Goal: Task Accomplishment & Management: Use online tool/utility

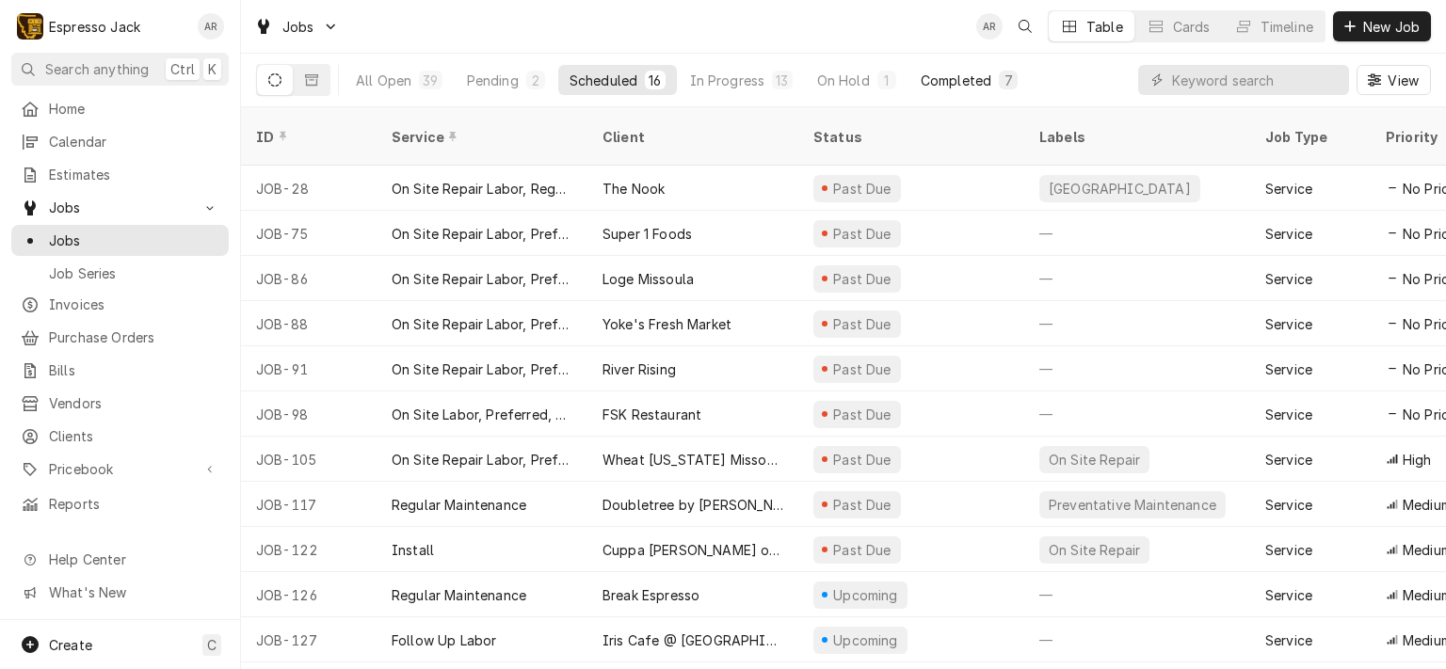
click at [938, 71] on div "Completed" at bounding box center [956, 81] width 71 height 20
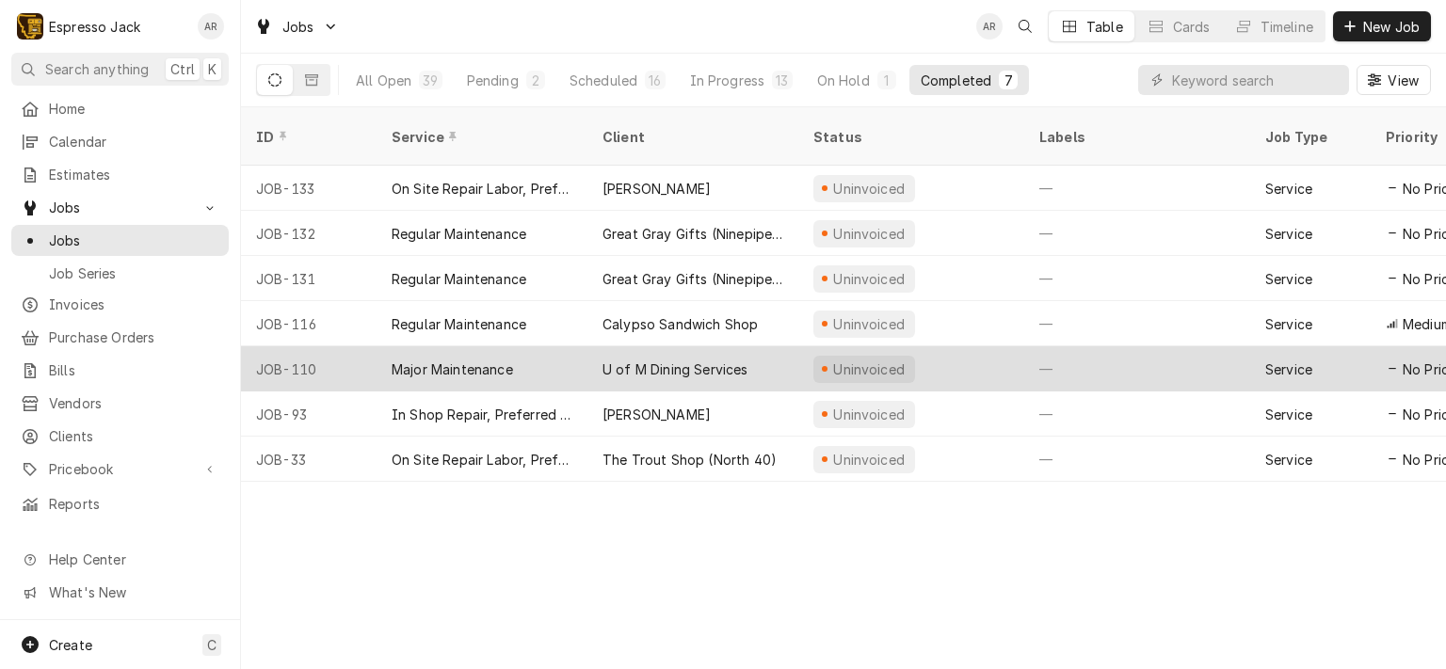
click at [492, 360] on div "Major Maintenance" at bounding box center [452, 370] width 121 height 20
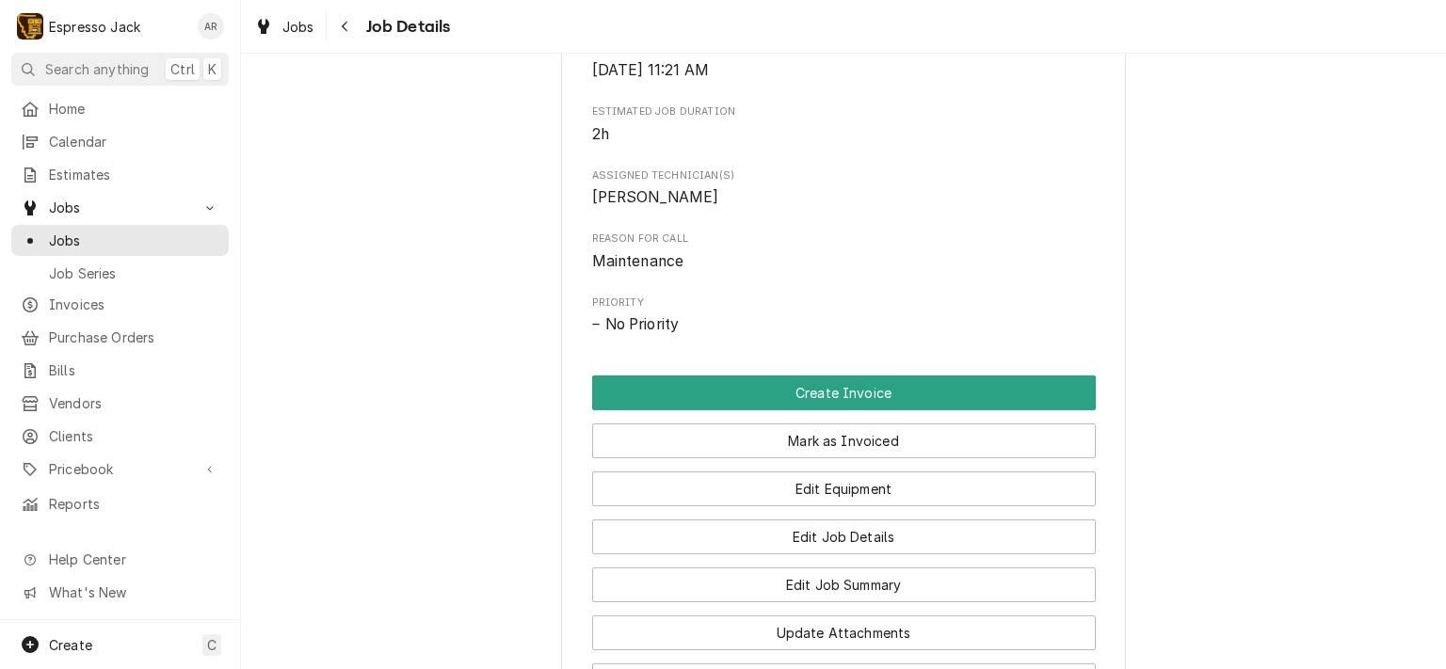
scroll to position [904, 0]
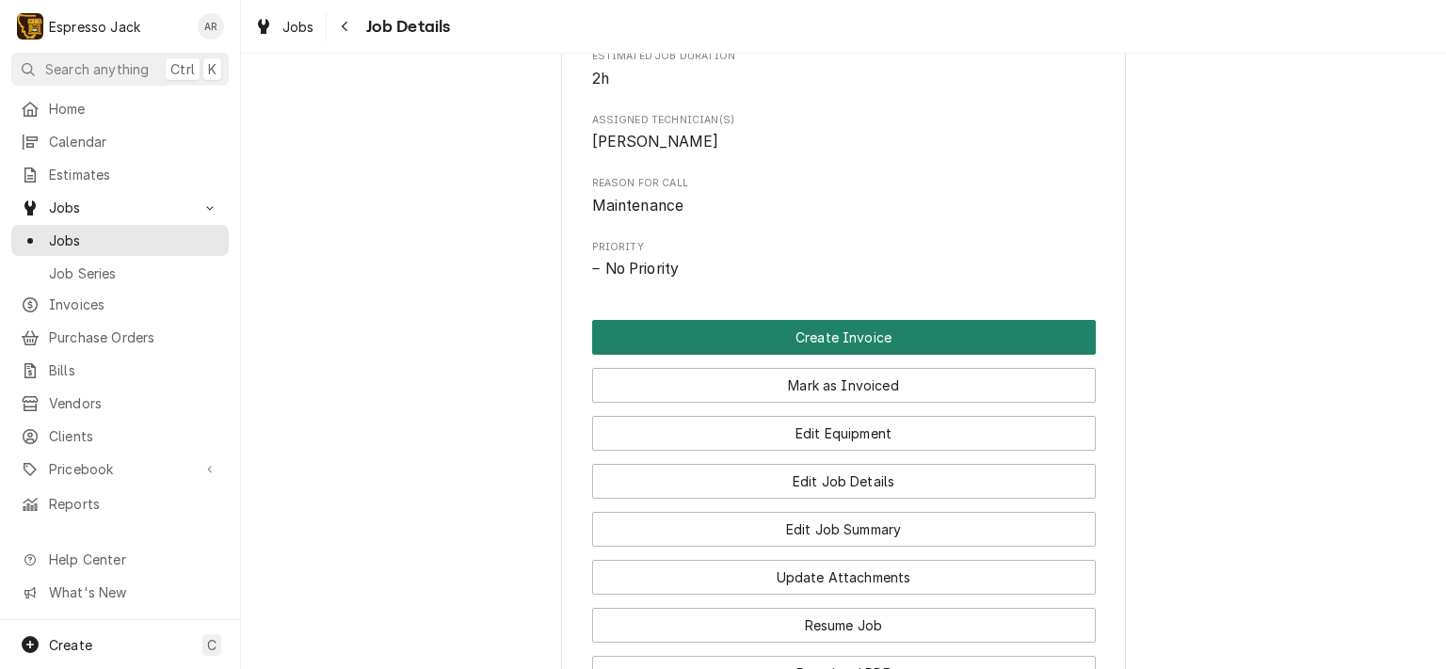
click at [854, 355] on button "Create Invoice" at bounding box center [844, 337] width 504 height 35
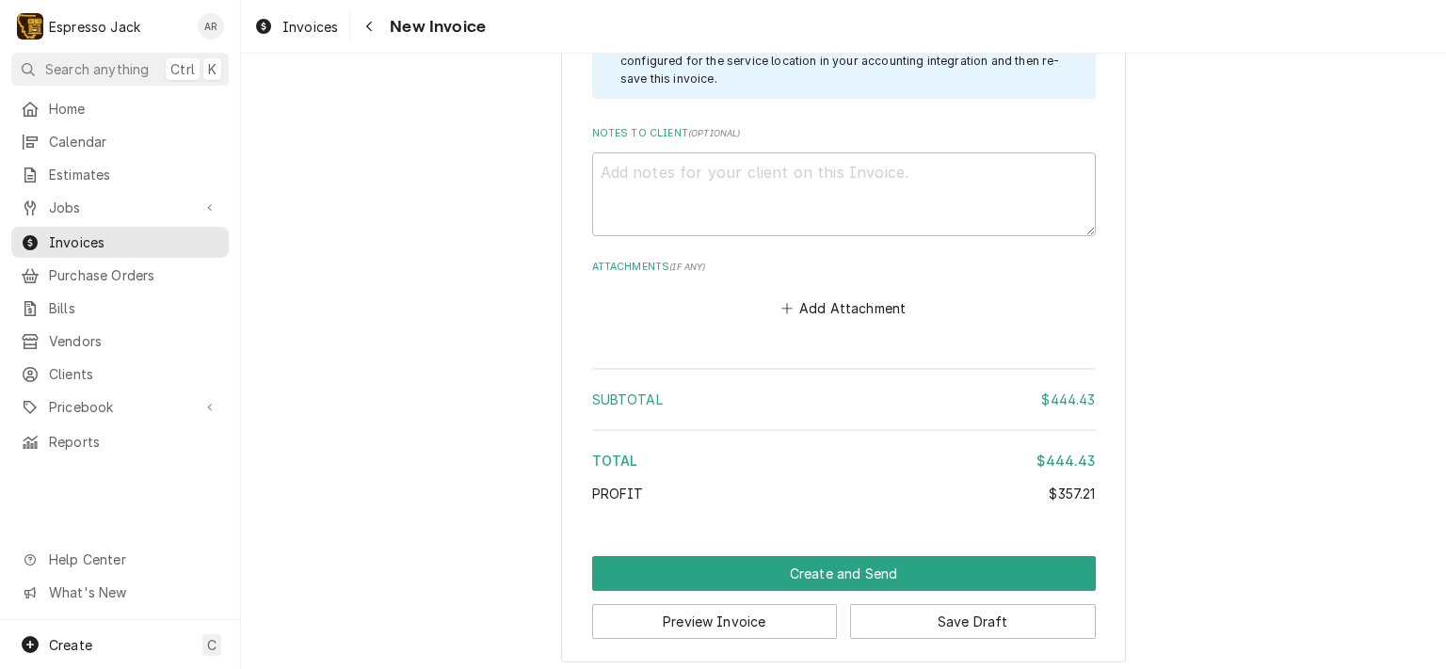
scroll to position [3992, 0]
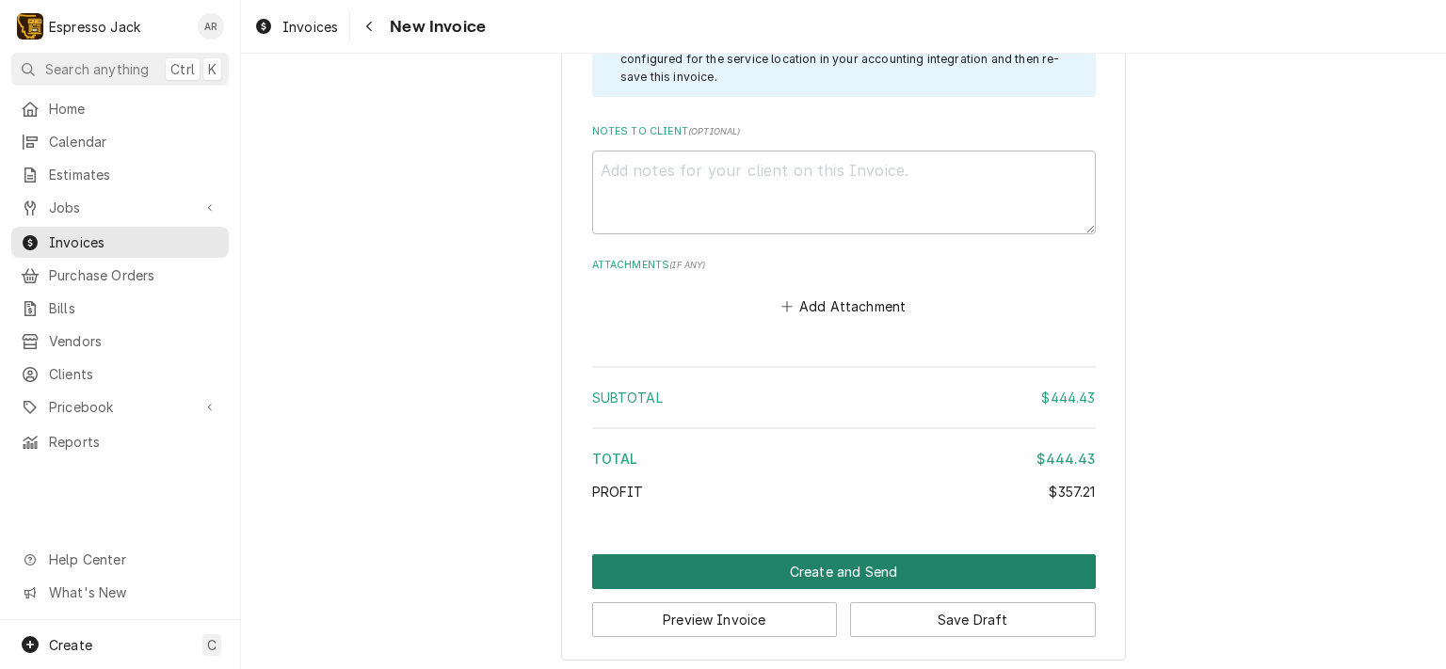
click at [828, 566] on button "Create and Send" at bounding box center [844, 572] width 504 height 35
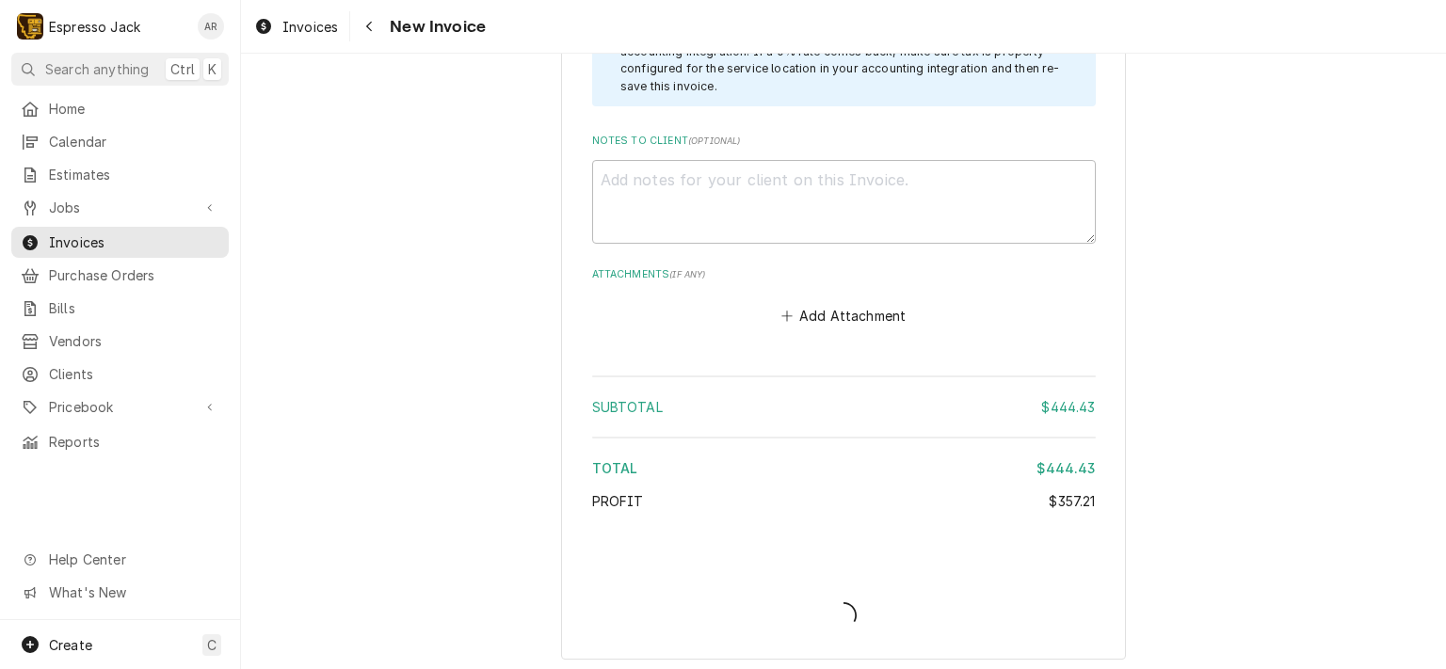
type textarea "x"
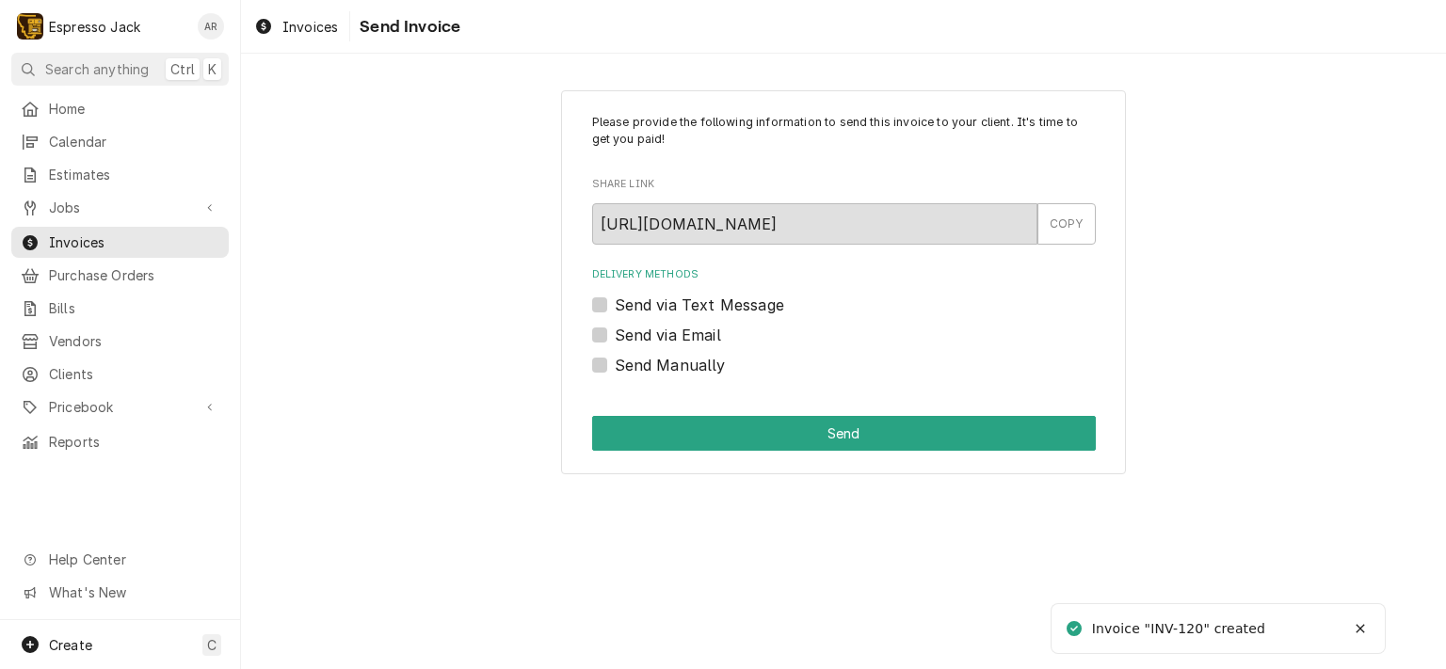
click at [615, 338] on label "Send via Email" at bounding box center [668, 335] width 106 height 23
click at [615, 338] on input "Send via Email" at bounding box center [867, 344] width 504 height 41
checkbox input "true"
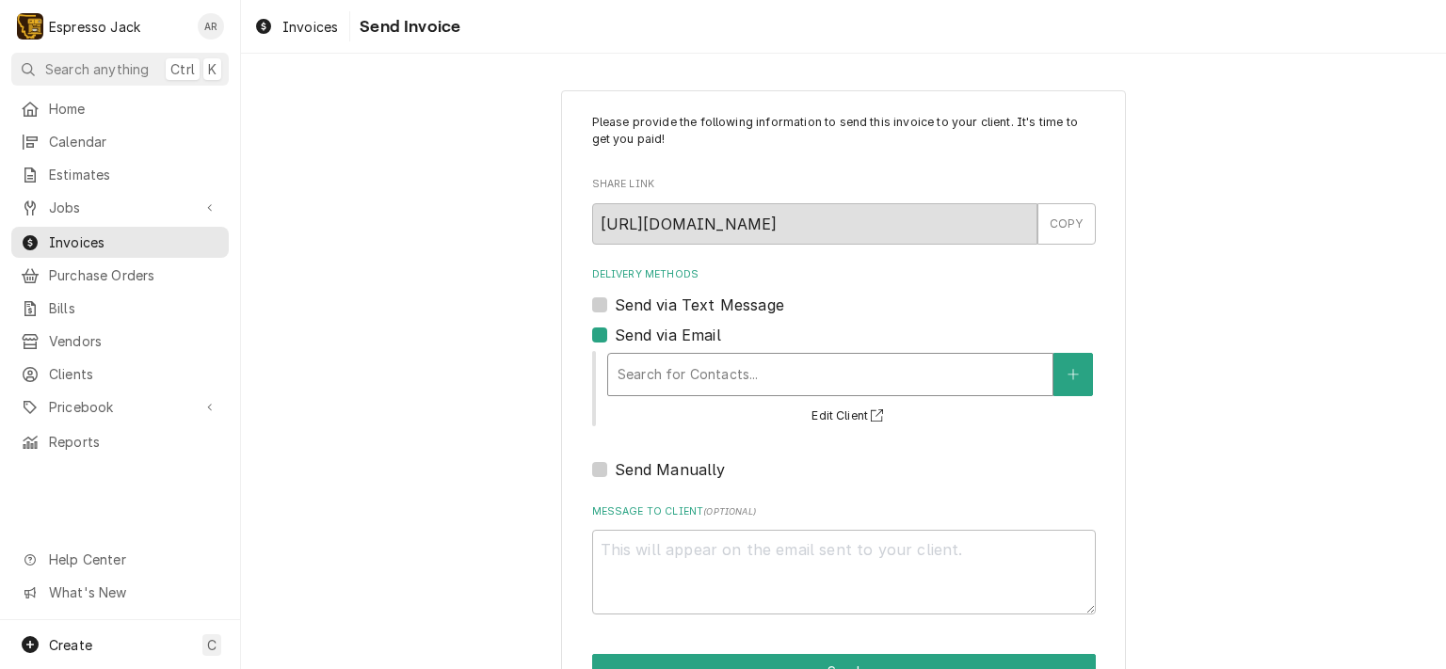
click at [918, 380] on div "Delivery Methods" at bounding box center [831, 375] width 426 height 34
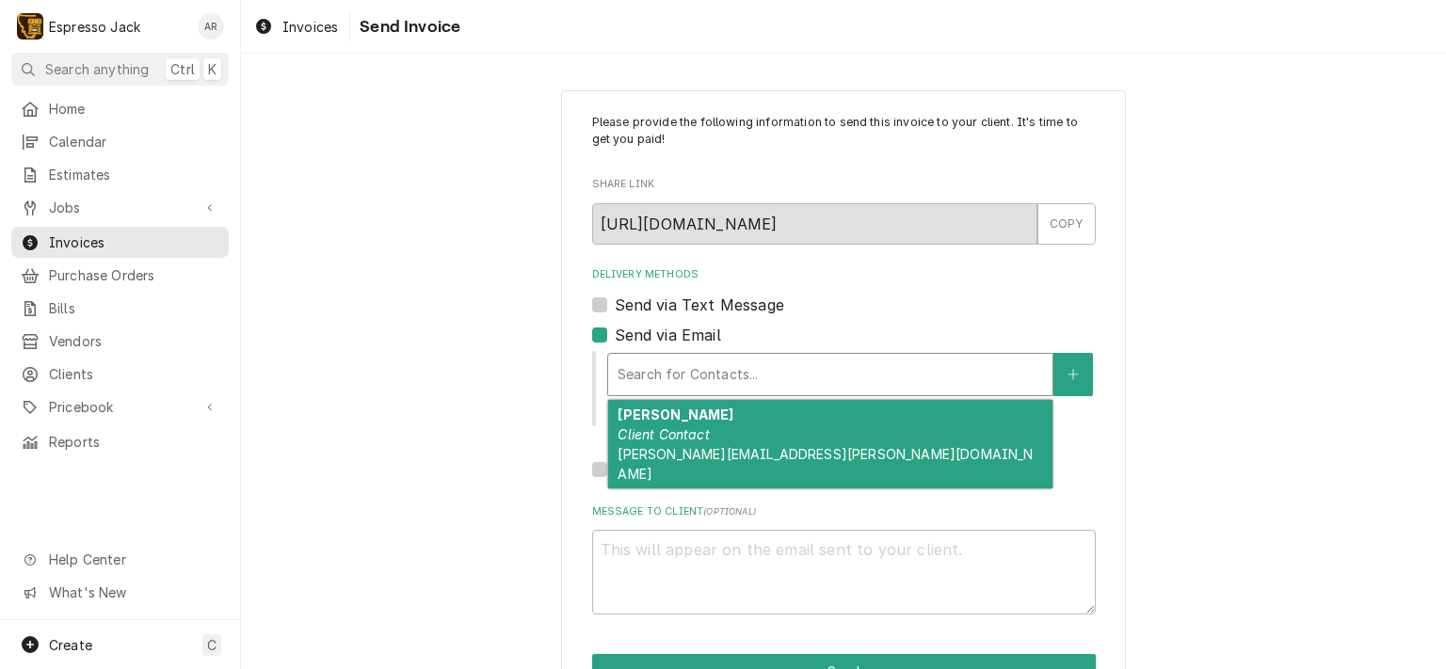
click at [636, 435] on em "Client Contact" at bounding box center [663, 434] width 91 height 16
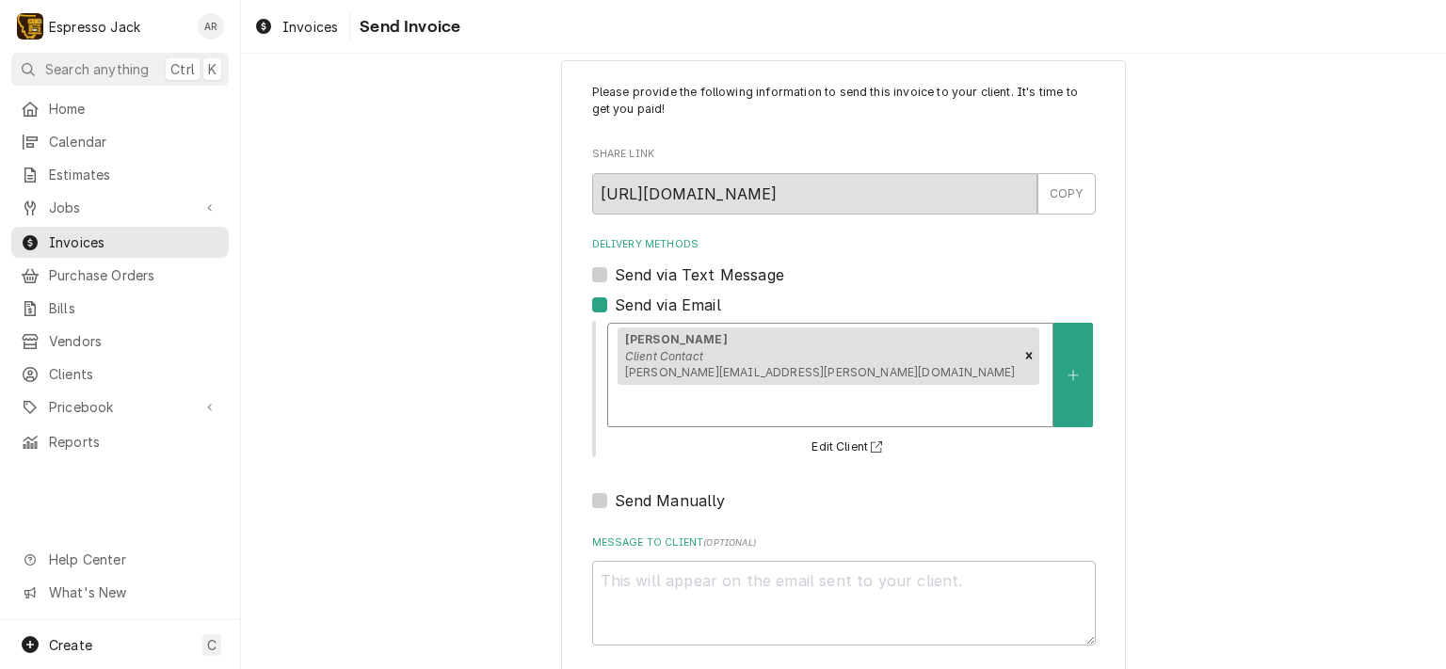
scroll to position [82, 0]
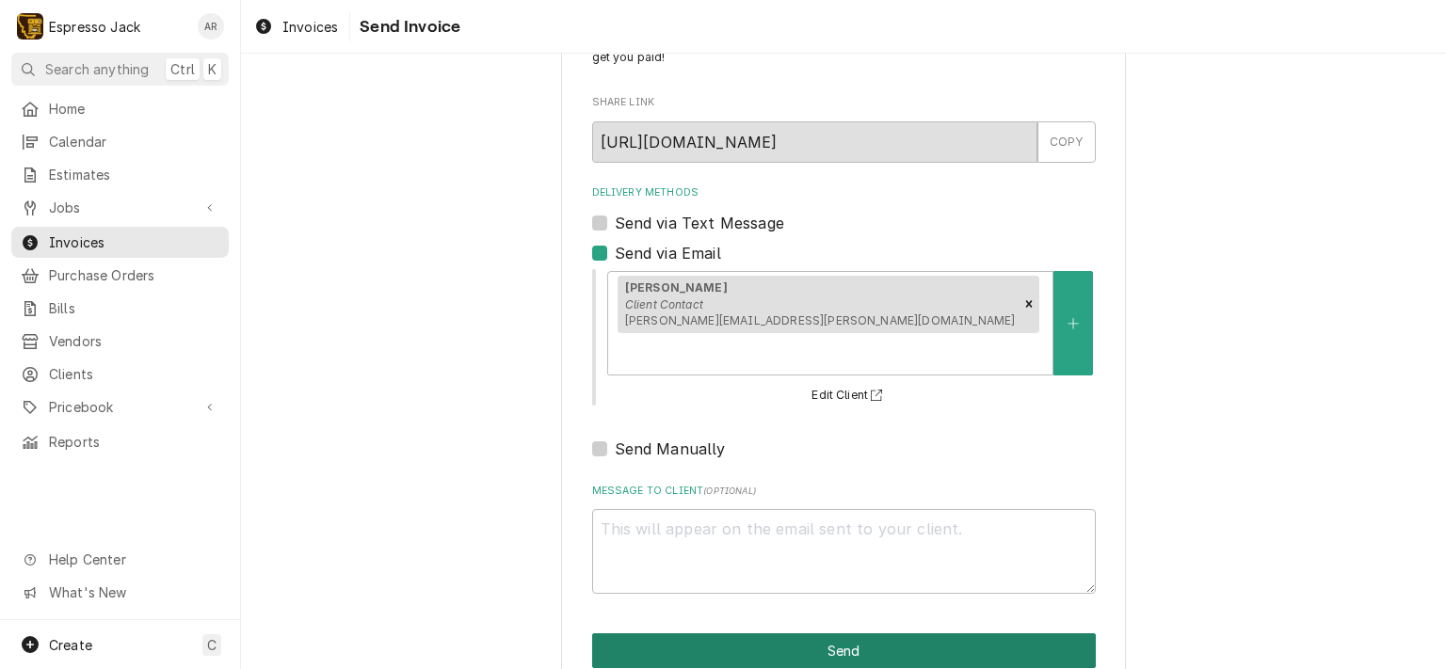
click at [800, 634] on button "Send" at bounding box center [844, 651] width 504 height 35
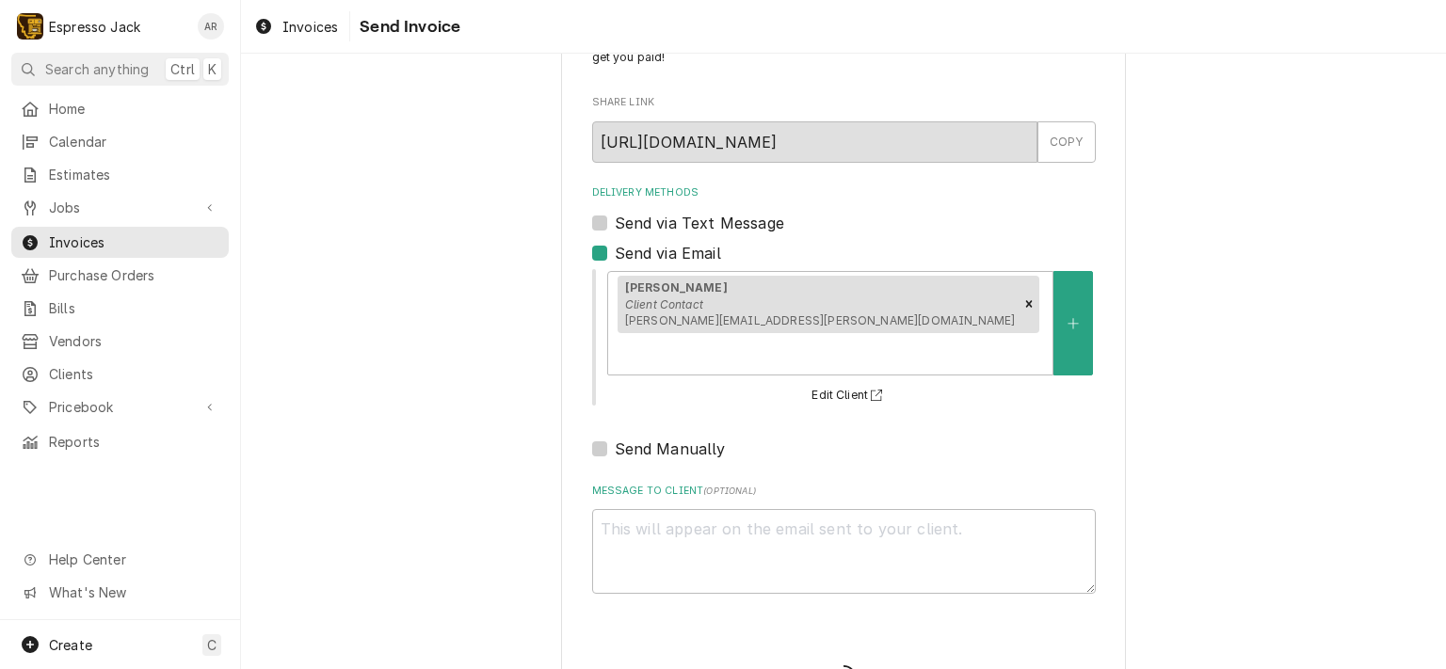
type textarea "x"
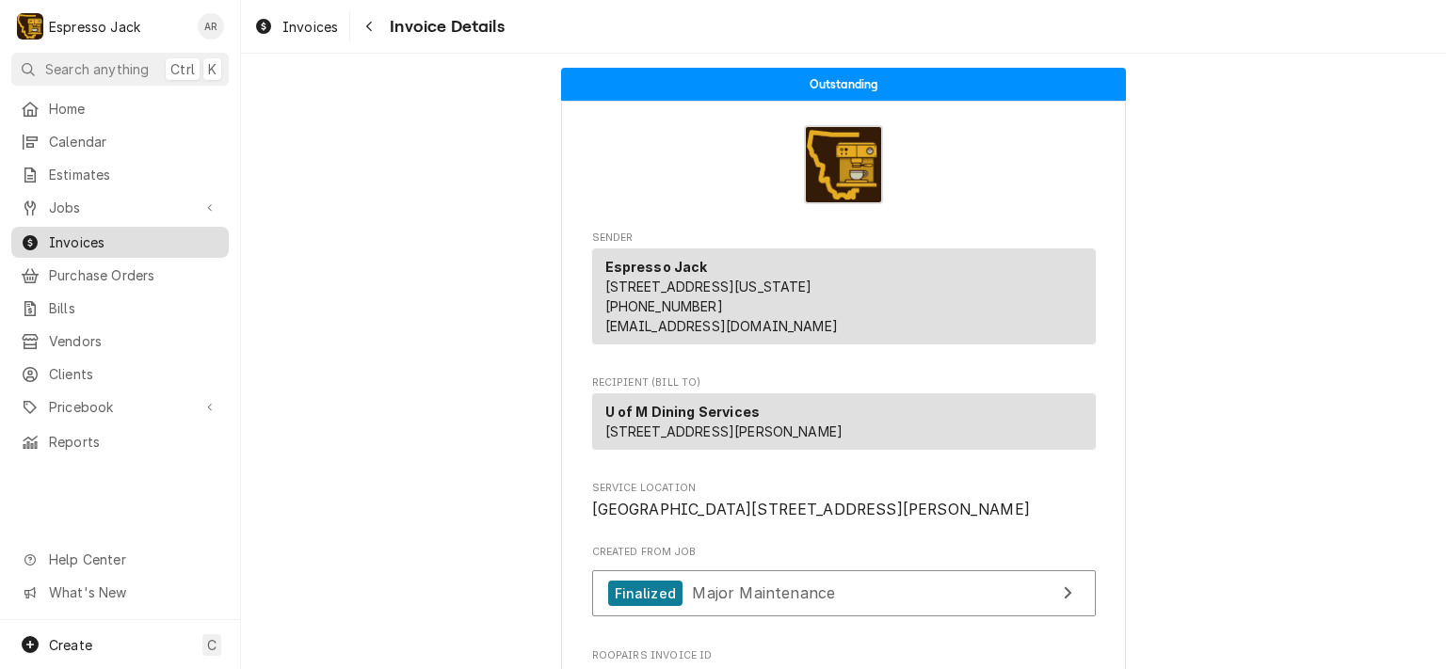
click at [110, 233] on span "Invoices" at bounding box center [134, 243] width 170 height 20
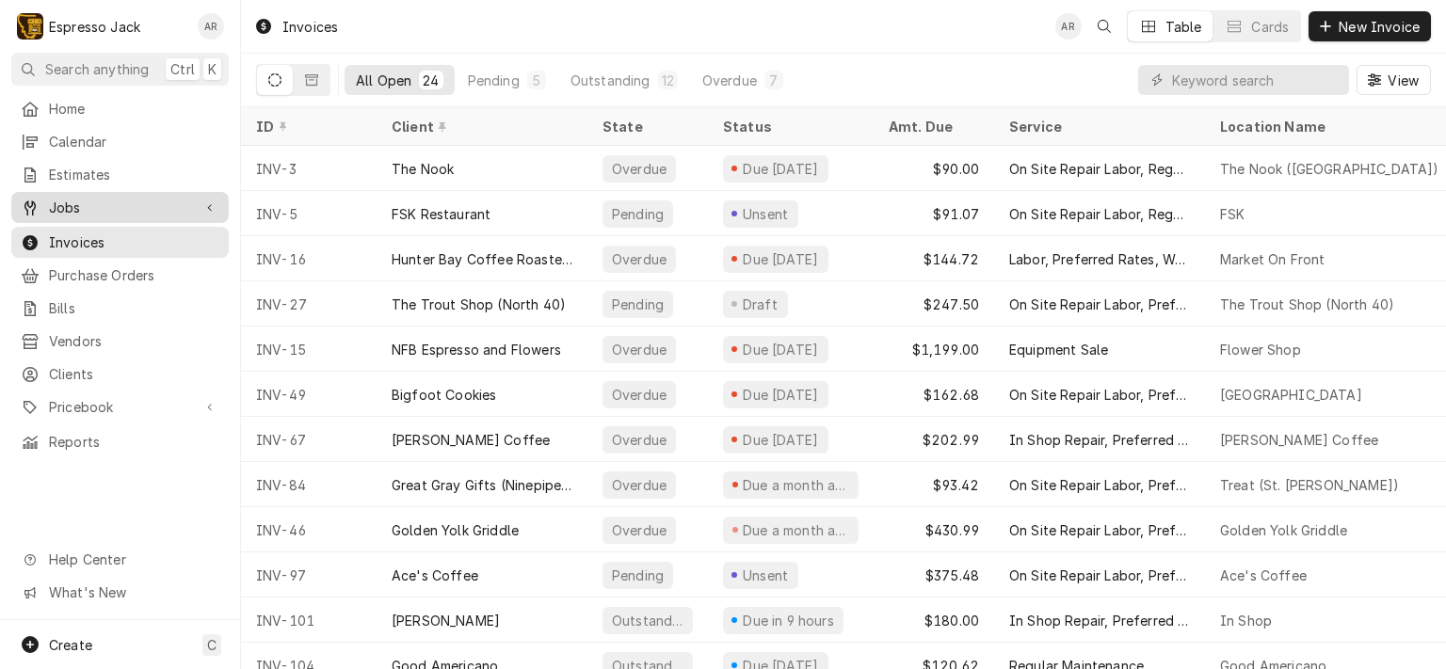
click at [69, 199] on span "Jobs" at bounding box center [120, 208] width 142 height 20
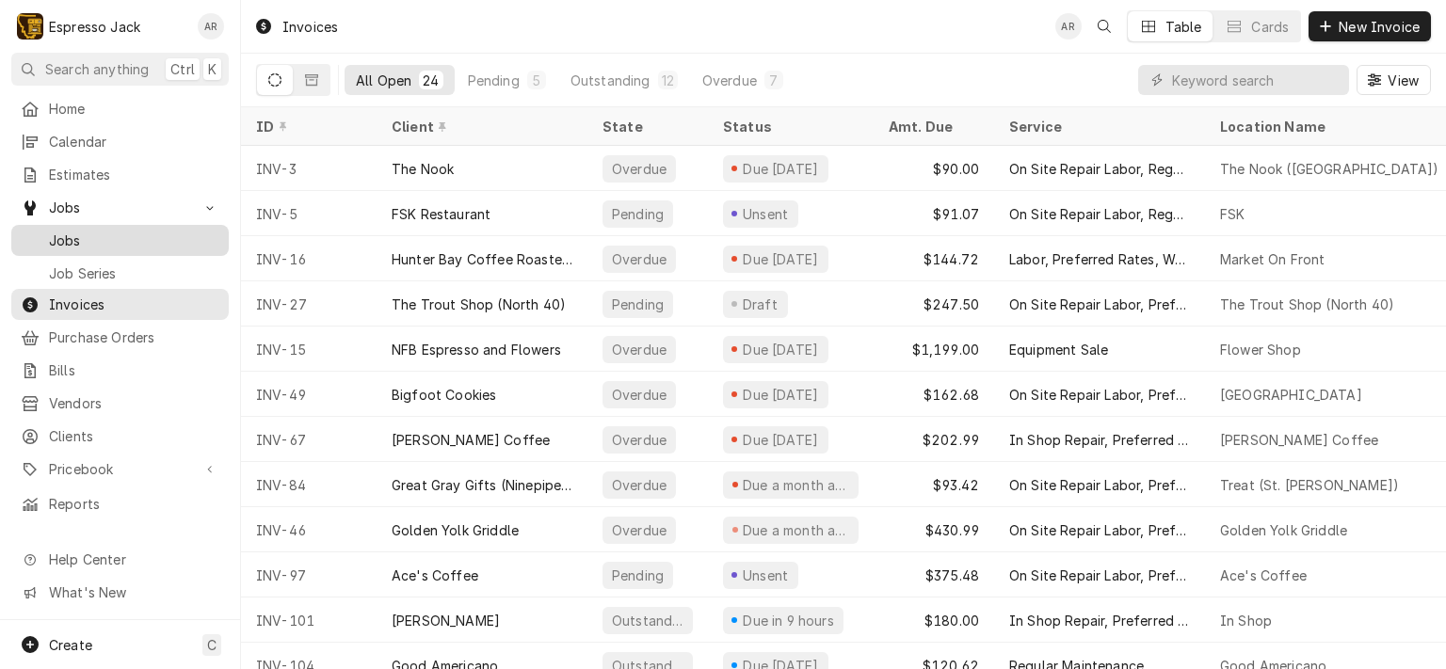
click at [73, 231] on span "Jobs" at bounding box center [134, 241] width 170 height 20
